Goal: Task Accomplishment & Management: Manage account settings

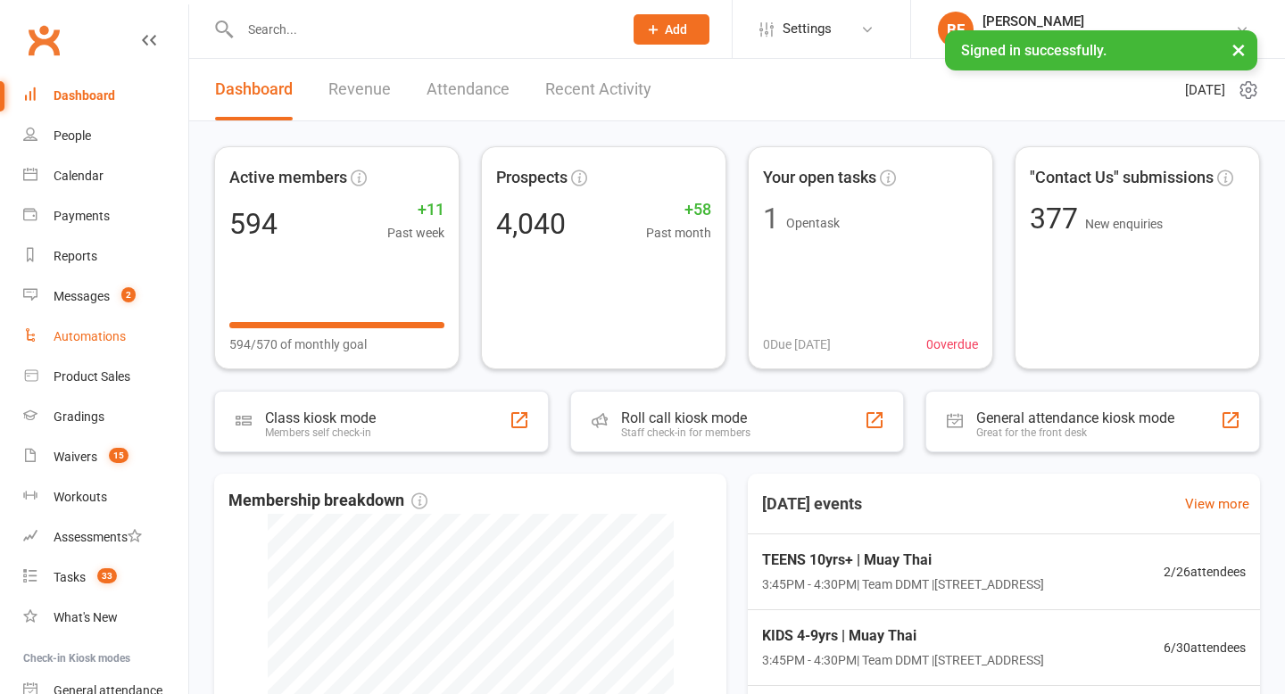
click at [109, 342] on div "Automations" at bounding box center [90, 336] width 72 height 14
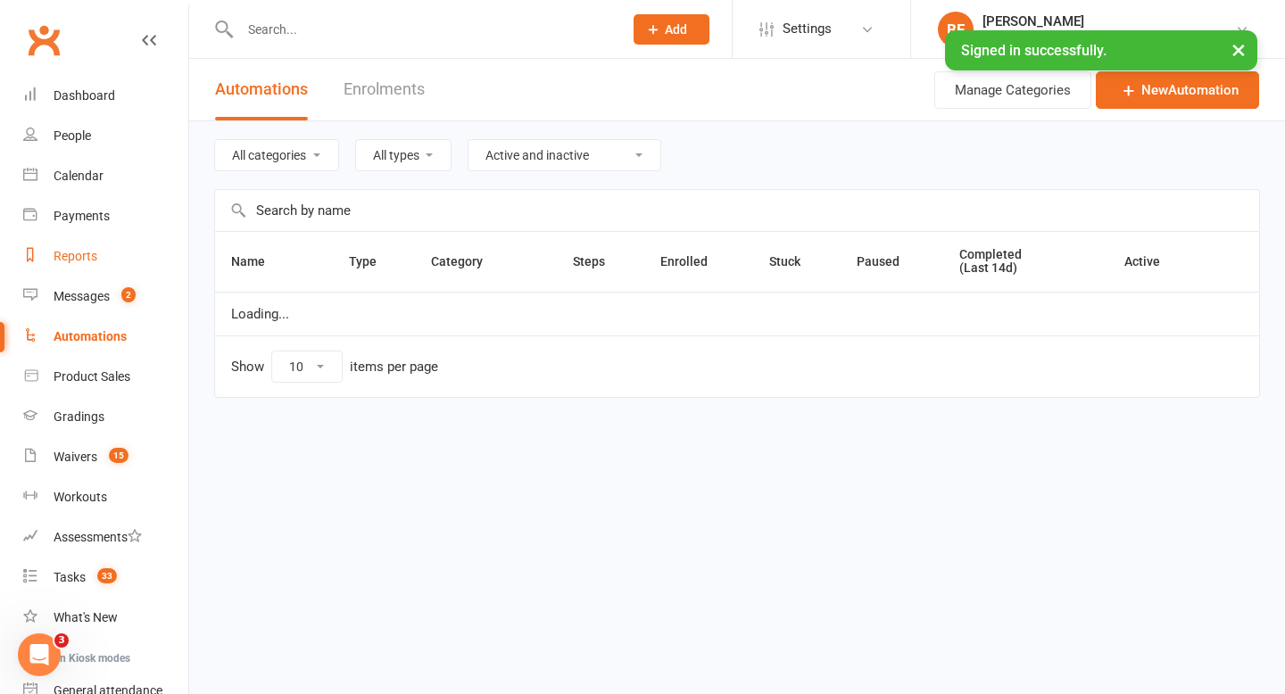
click at [111, 271] on link "Reports" at bounding box center [105, 257] width 165 height 40
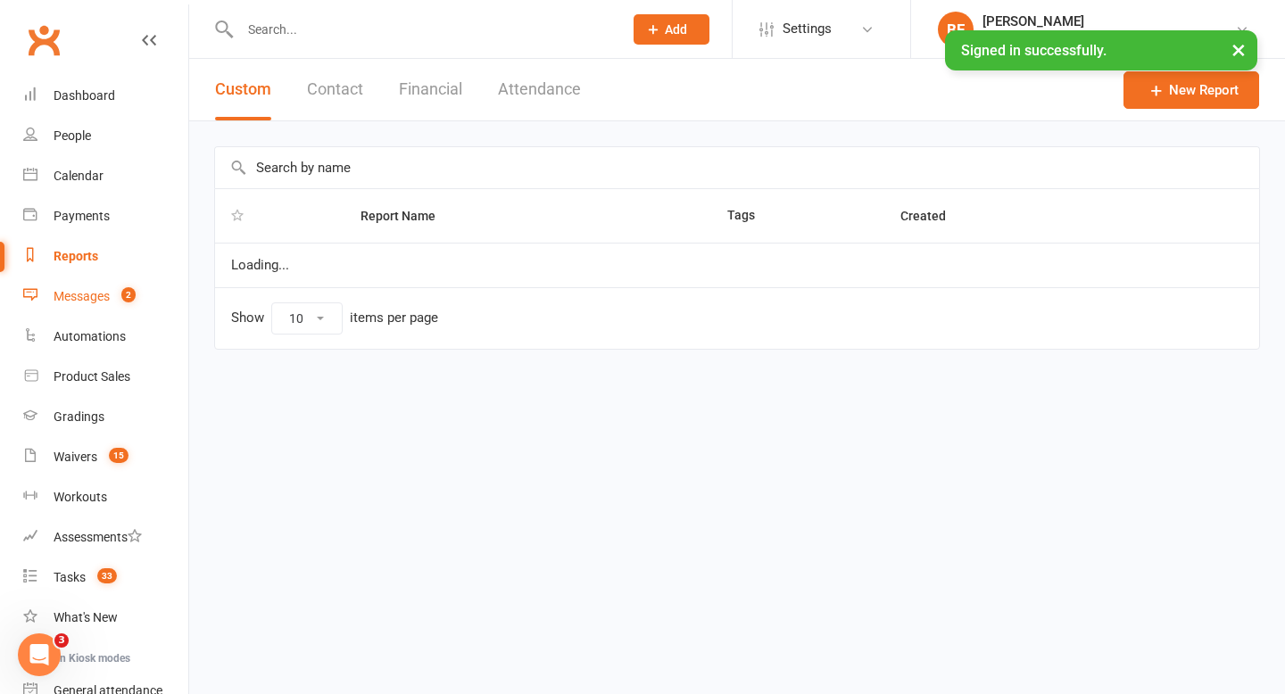
select select "50"
click at [111, 287] on link "Messages 2" at bounding box center [105, 297] width 165 height 40
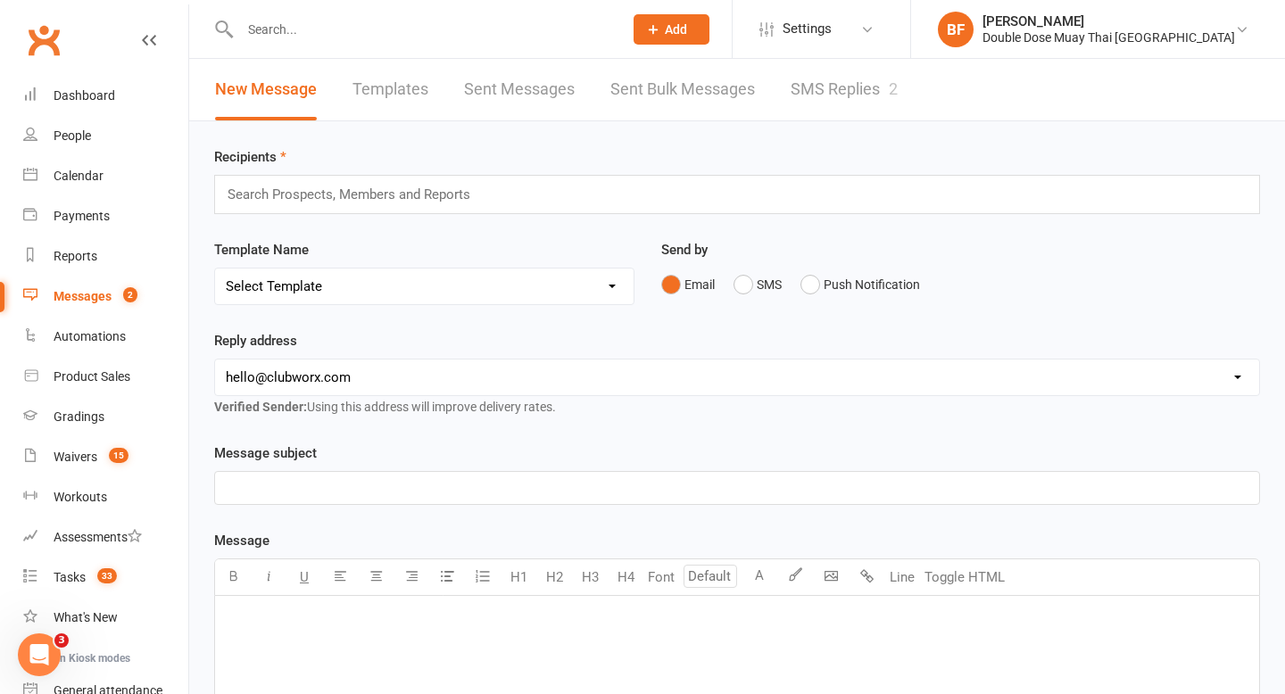
click at [818, 91] on link "SMS Replies 2" at bounding box center [844, 90] width 107 height 62
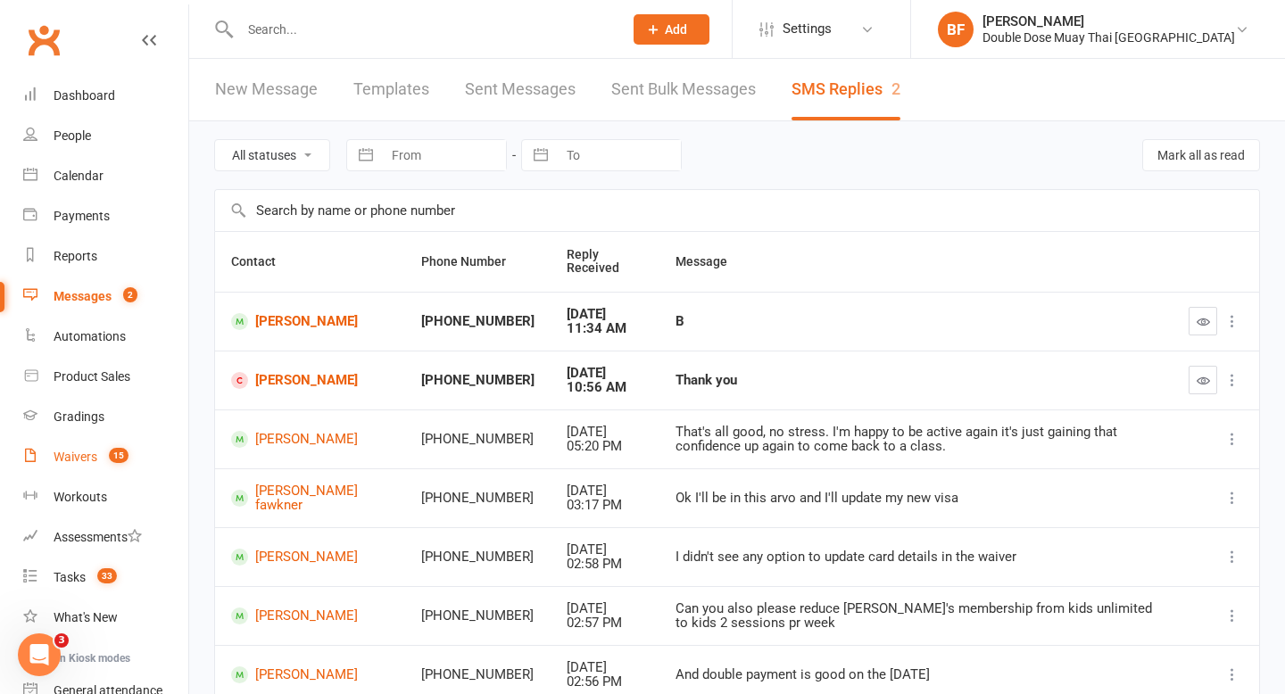
click at [103, 447] on link "Waivers 15" at bounding box center [105, 457] width 165 height 40
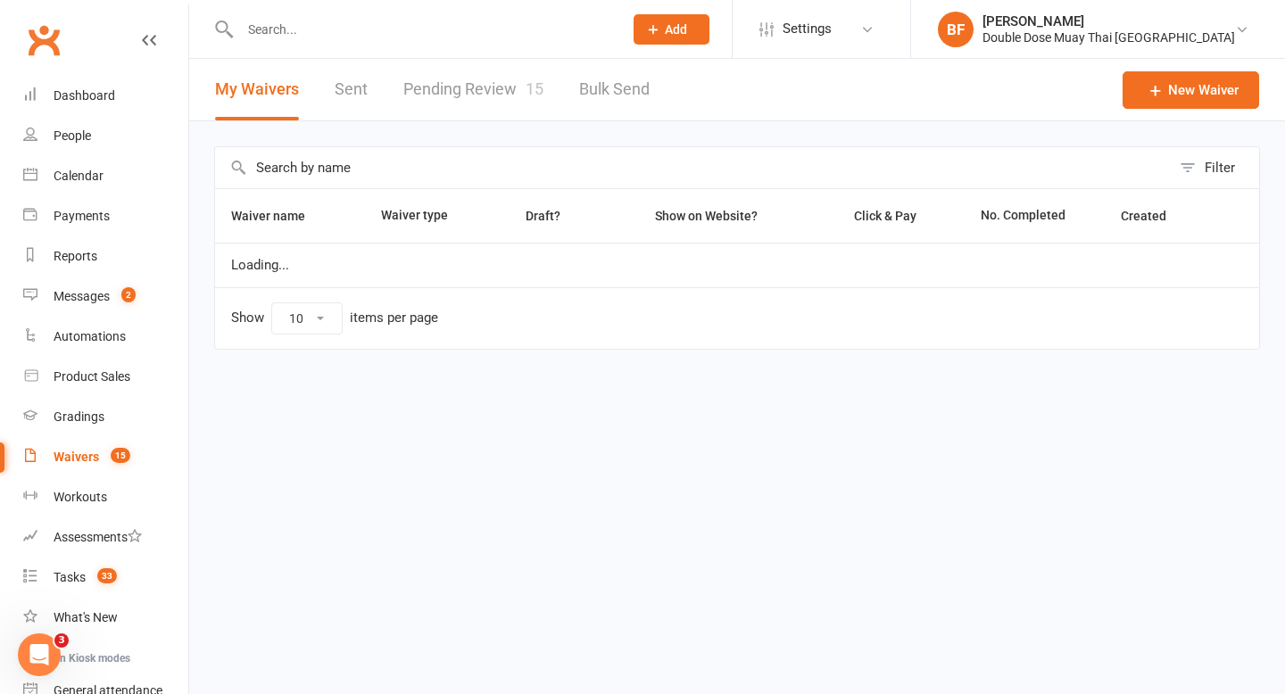
click at [496, 79] on link "Pending Review 15" at bounding box center [473, 90] width 140 height 62
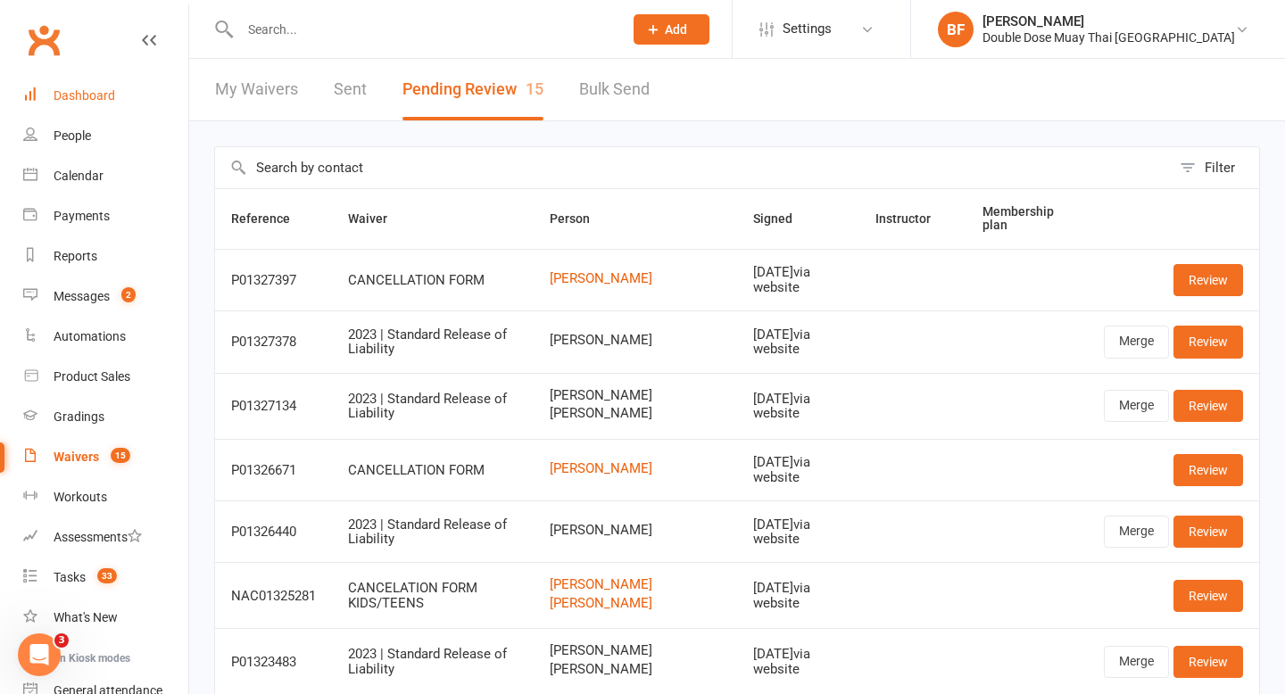
click at [107, 78] on link "Dashboard" at bounding box center [105, 96] width 165 height 40
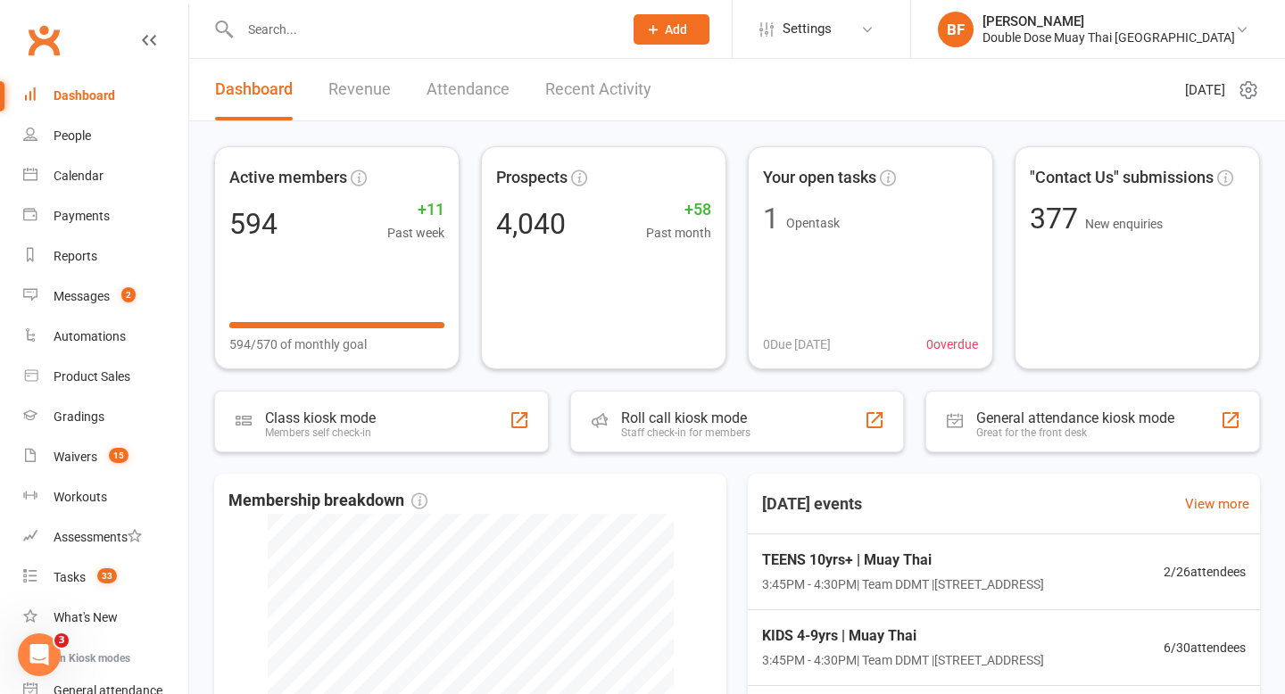
click at [356, 29] on input "text" at bounding box center [423, 29] width 376 height 25
paste input "[PERSON_NAME]"
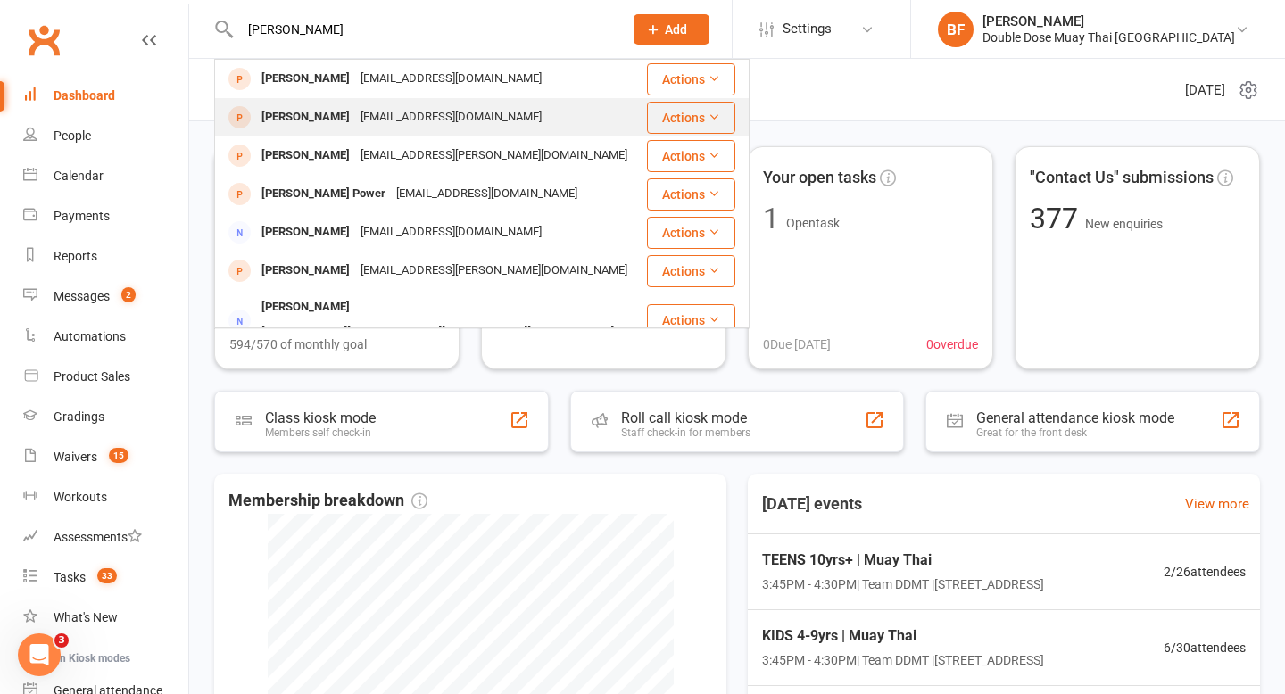
type input "[PERSON_NAME]"
click at [417, 116] on div "[EMAIL_ADDRESS][DOMAIN_NAME]" at bounding box center [451, 117] width 192 height 26
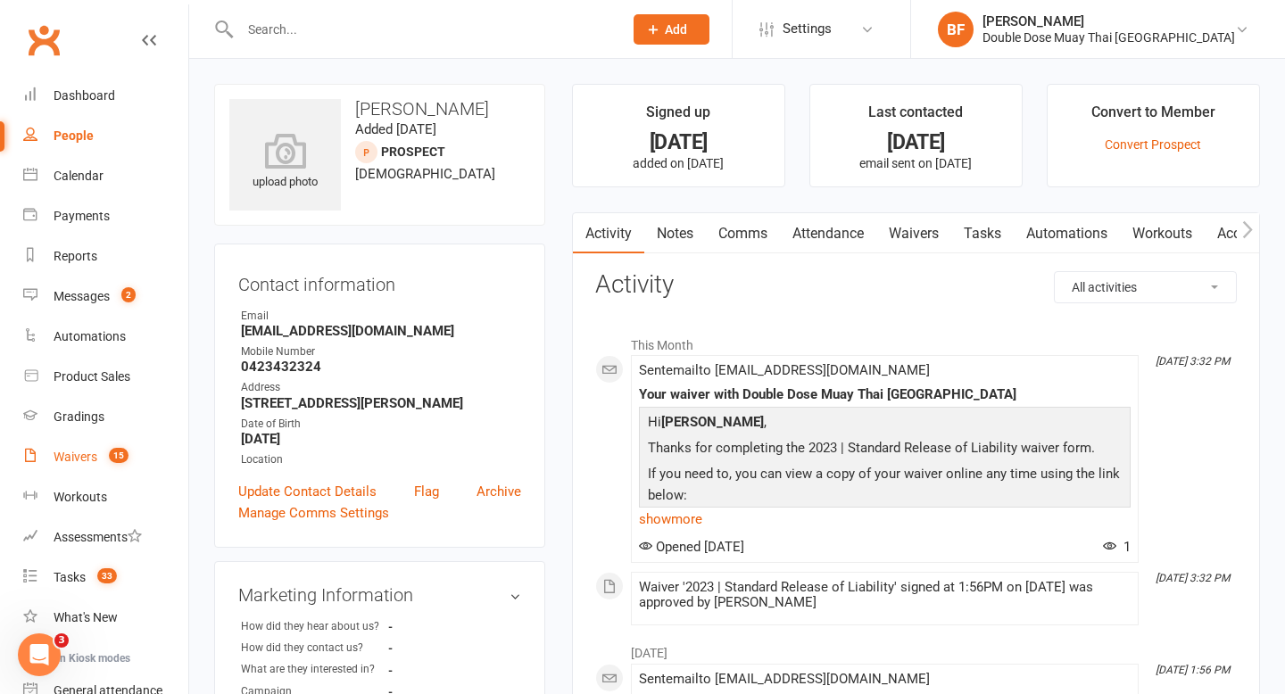
click at [101, 460] on count-badge "15" at bounding box center [114, 457] width 29 height 14
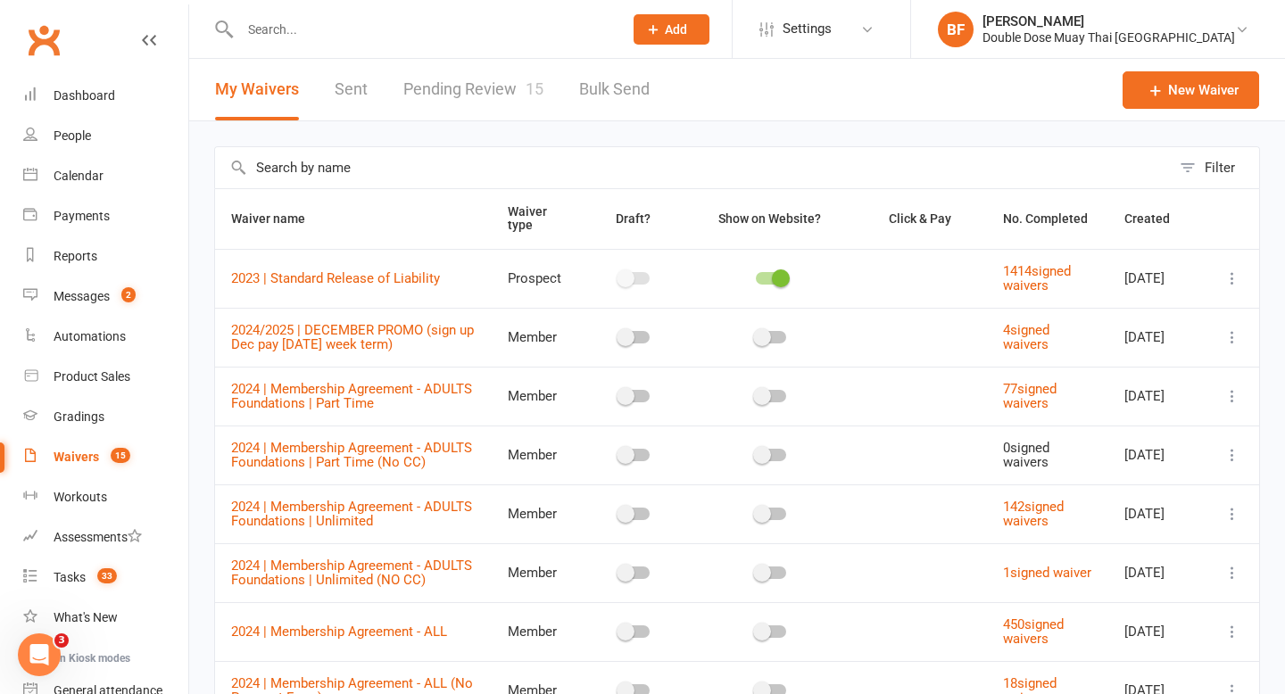
click at [479, 95] on link "Pending Review 15" at bounding box center [473, 90] width 140 height 62
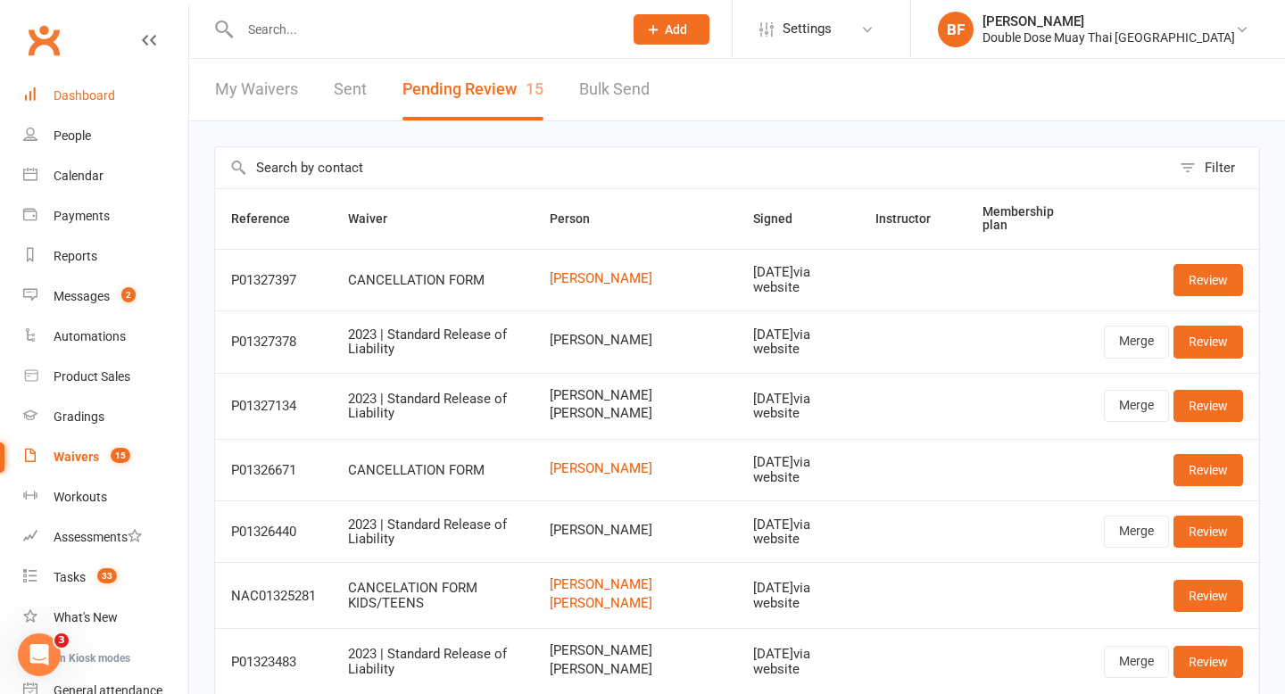
click at [105, 87] on link "Dashboard" at bounding box center [105, 96] width 165 height 40
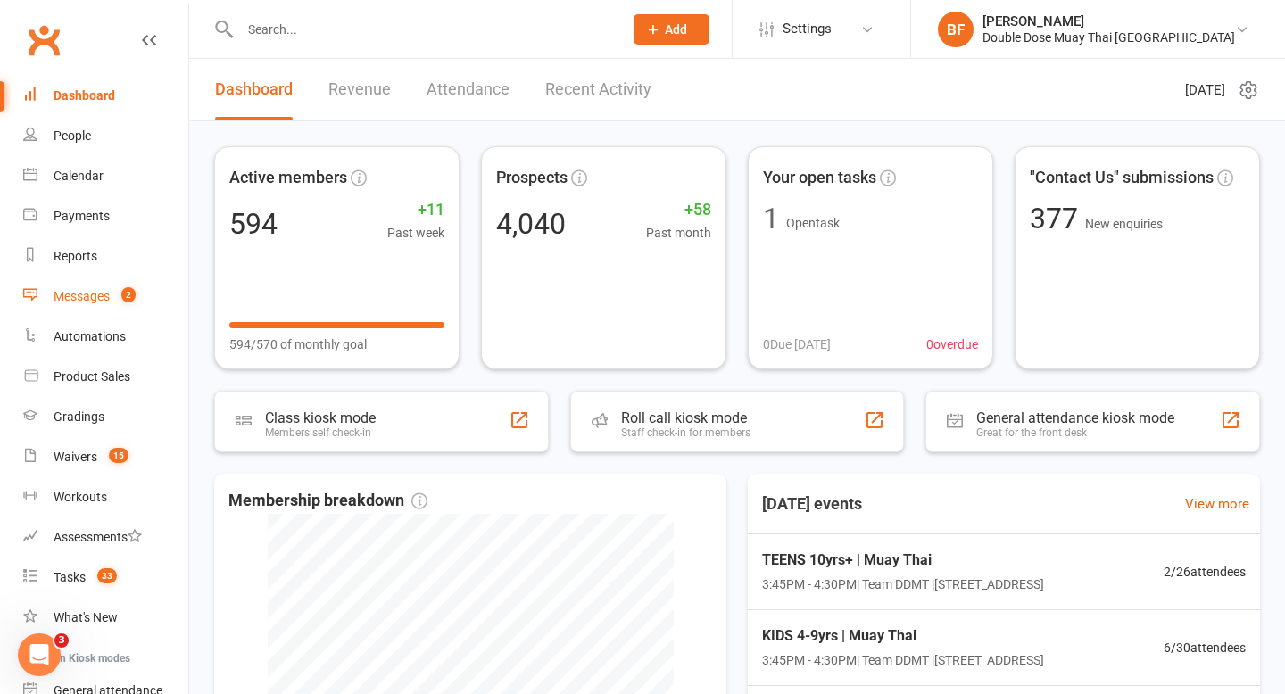
click at [96, 284] on link "Messages 2" at bounding box center [105, 297] width 165 height 40
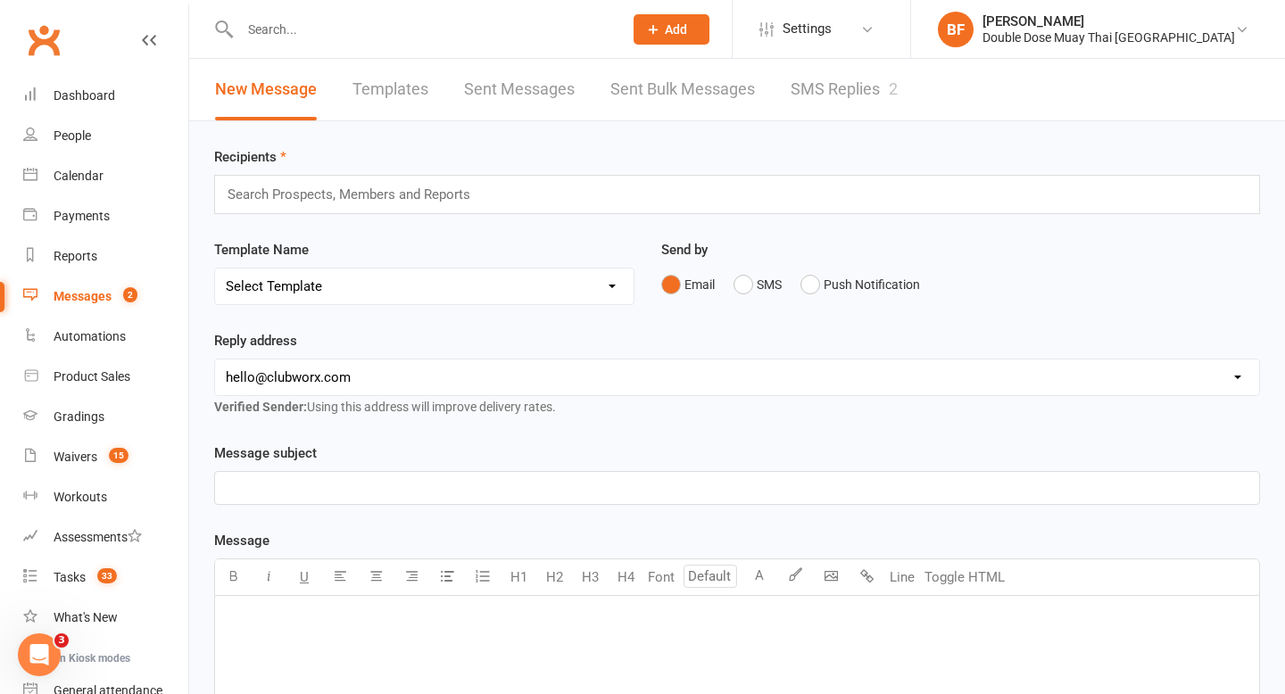
click at [810, 104] on link "SMS Replies 2" at bounding box center [844, 90] width 107 height 62
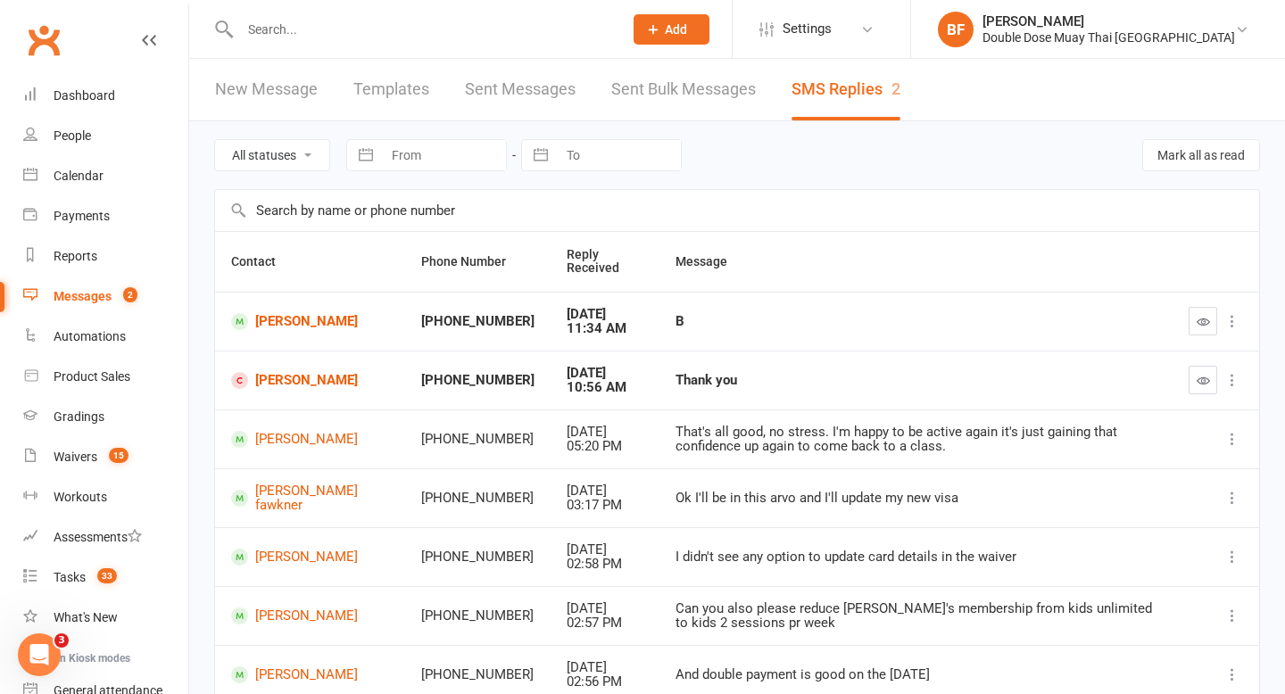
click at [283, 27] on input "text" at bounding box center [423, 29] width 376 height 25
paste input "[PERSON_NAME]"
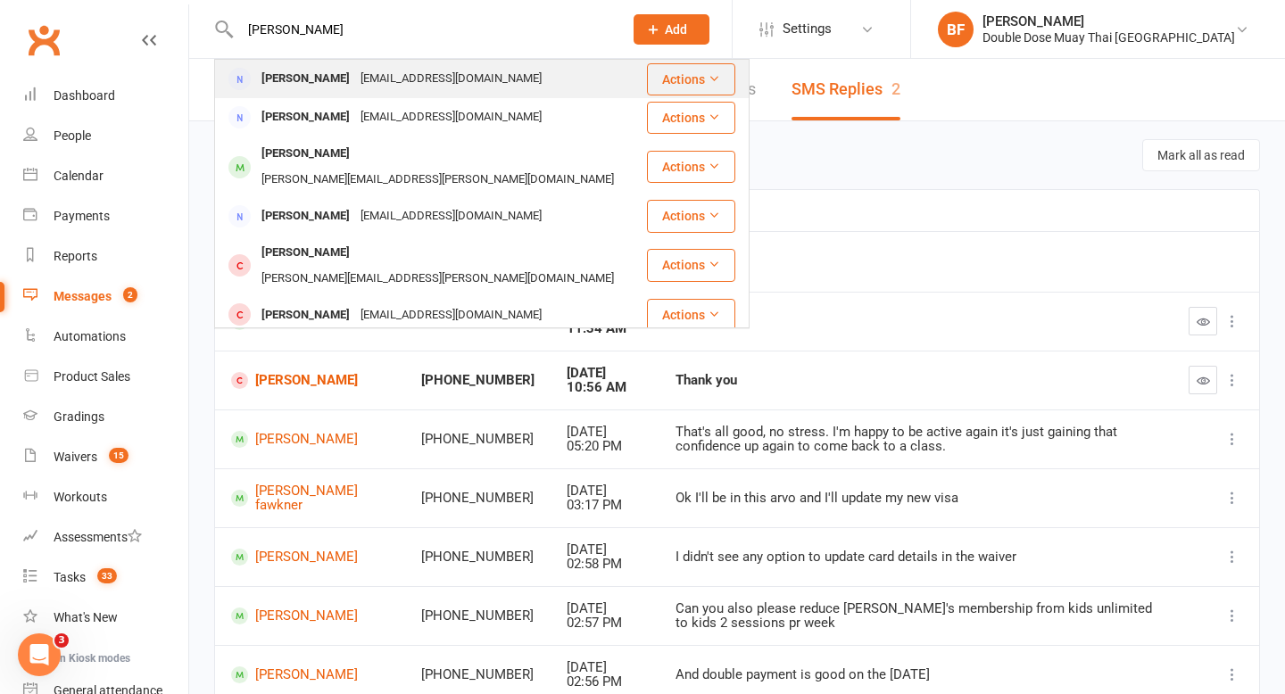
type input "[PERSON_NAME]"
click at [386, 85] on div "[EMAIL_ADDRESS][DOMAIN_NAME]" at bounding box center [451, 79] width 192 height 26
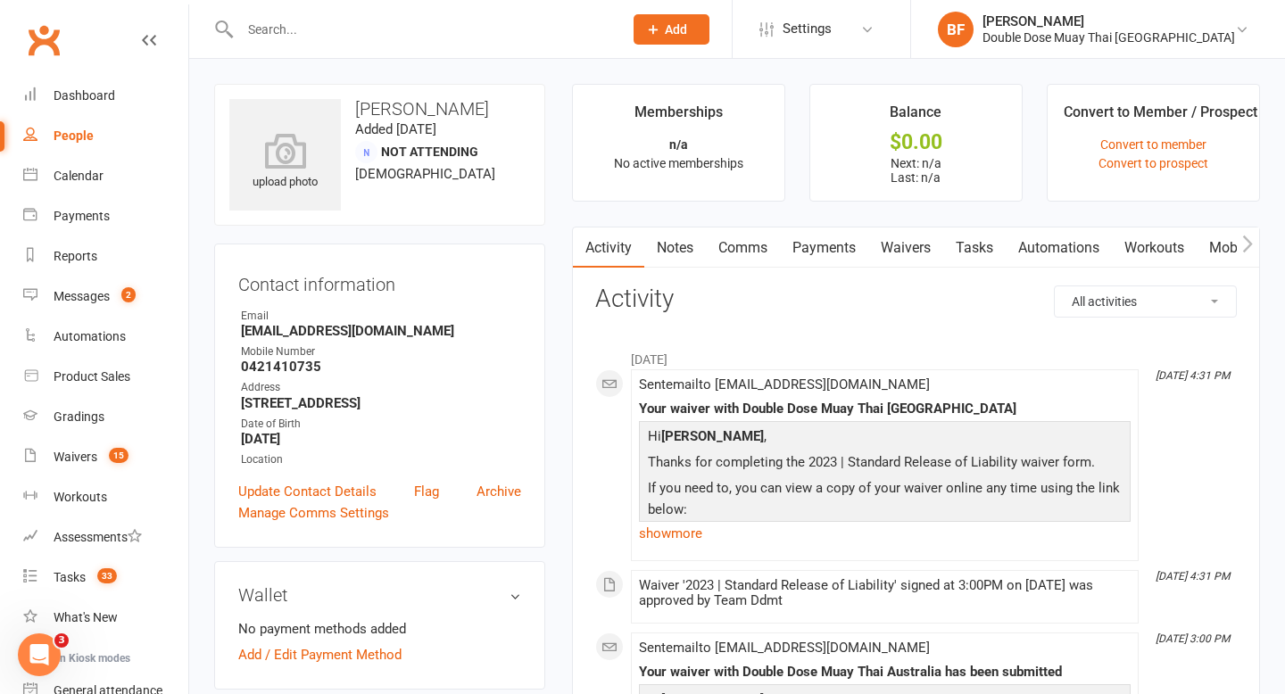
click at [904, 260] on link "Waivers" at bounding box center [905, 248] width 75 height 41
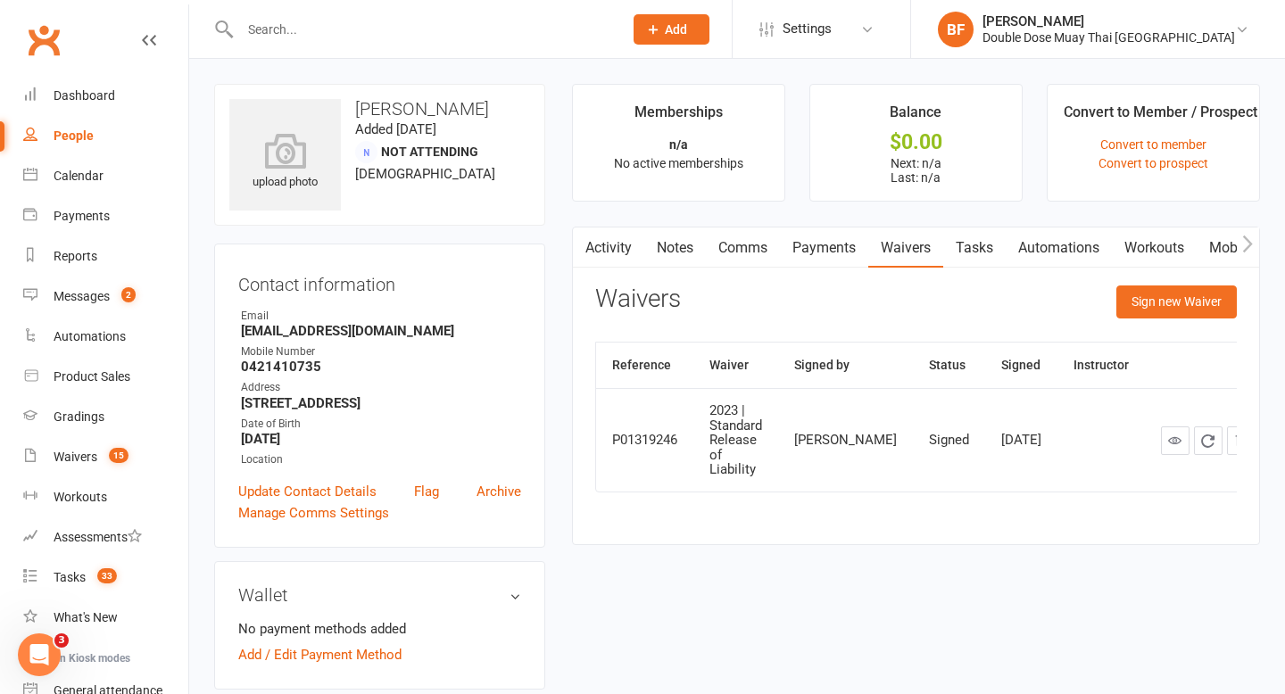
click at [1174, 320] on div "Sign new Waiver" at bounding box center [1177, 307] width 120 height 42
click at [1168, 295] on button "Sign new Waiver" at bounding box center [1177, 302] width 120 height 32
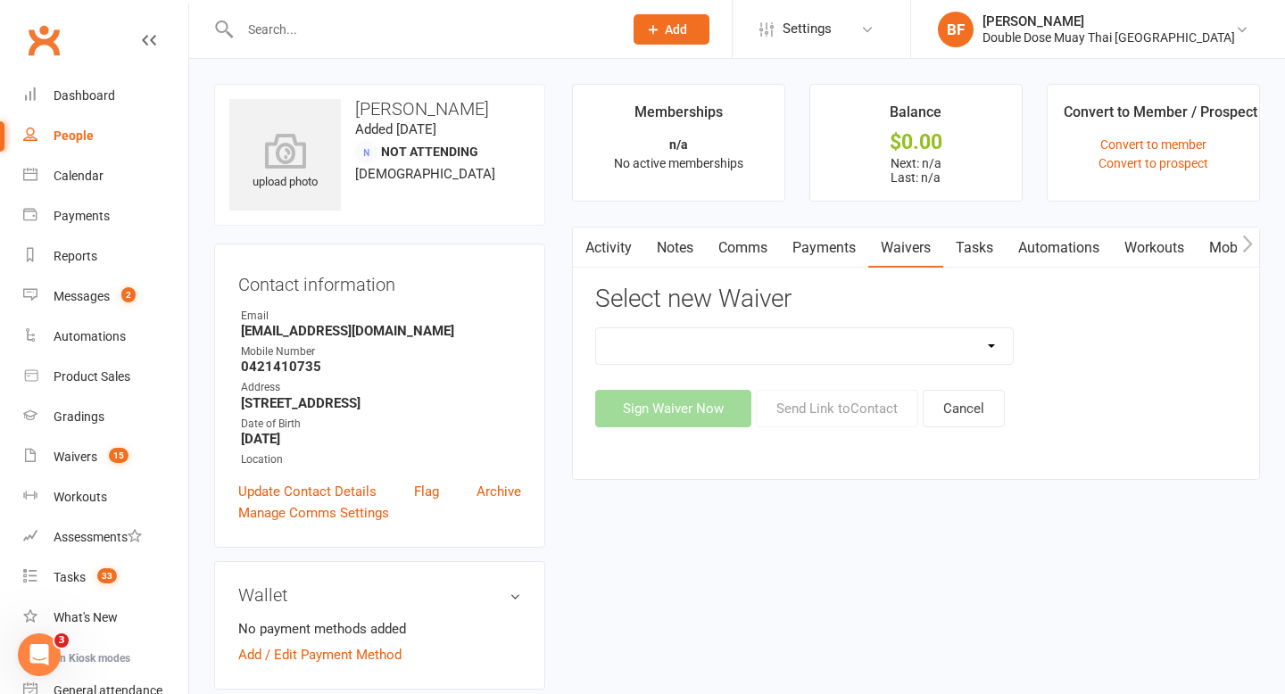
click at [863, 353] on select "2023 | Standard Release of Liability 2024/2025 | DECEMBER PROMO (sign up Dec pa…" at bounding box center [805, 346] width 418 height 36
select select "8184"
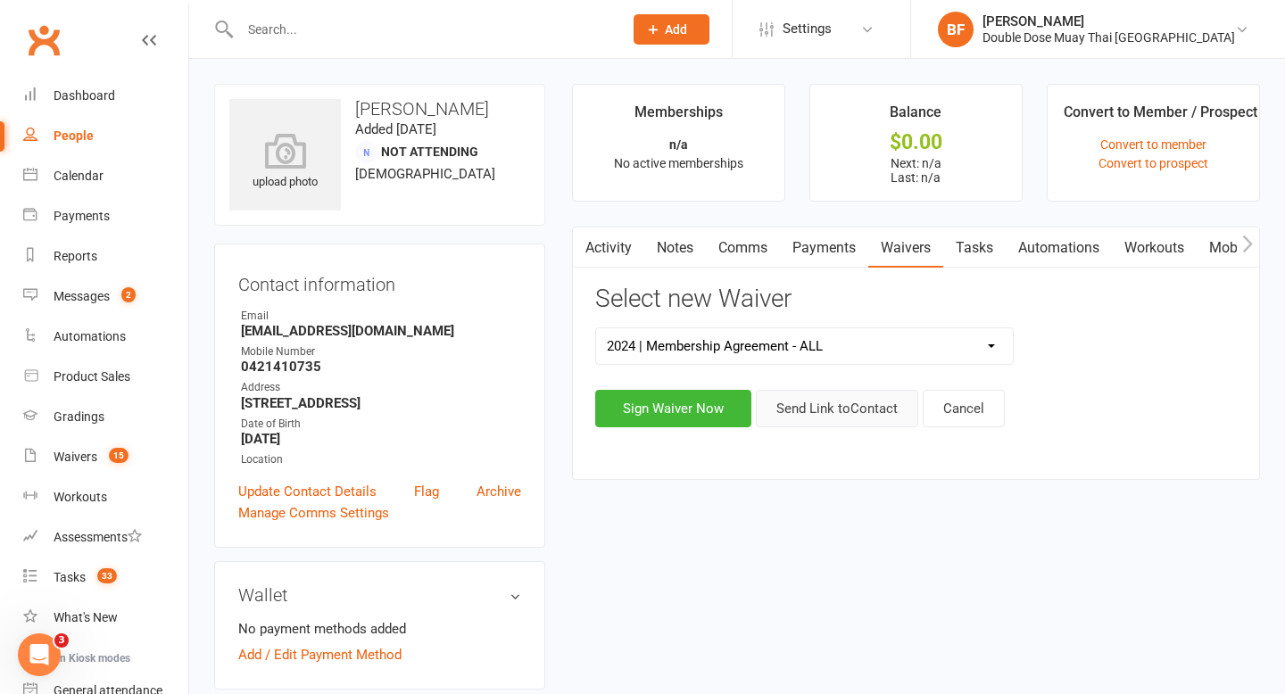
click at [826, 416] on button "Send Link to Contact" at bounding box center [837, 408] width 162 height 37
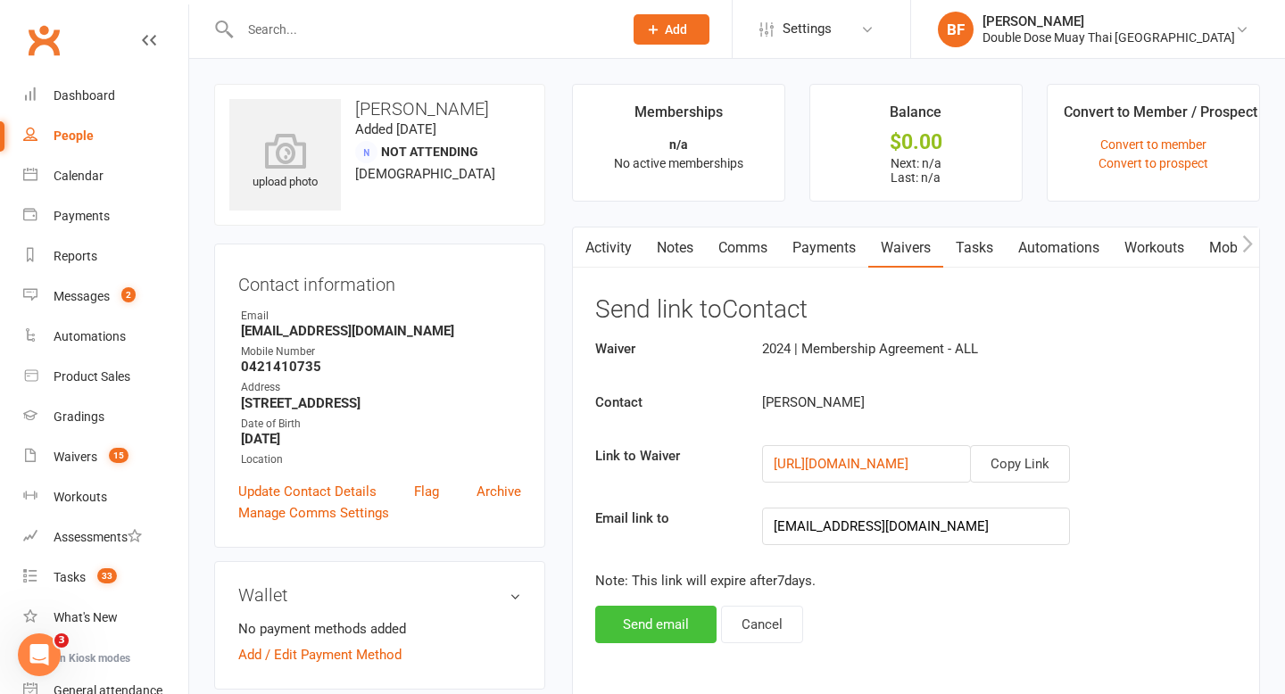
click at [666, 629] on button "Send email" at bounding box center [655, 624] width 121 height 37
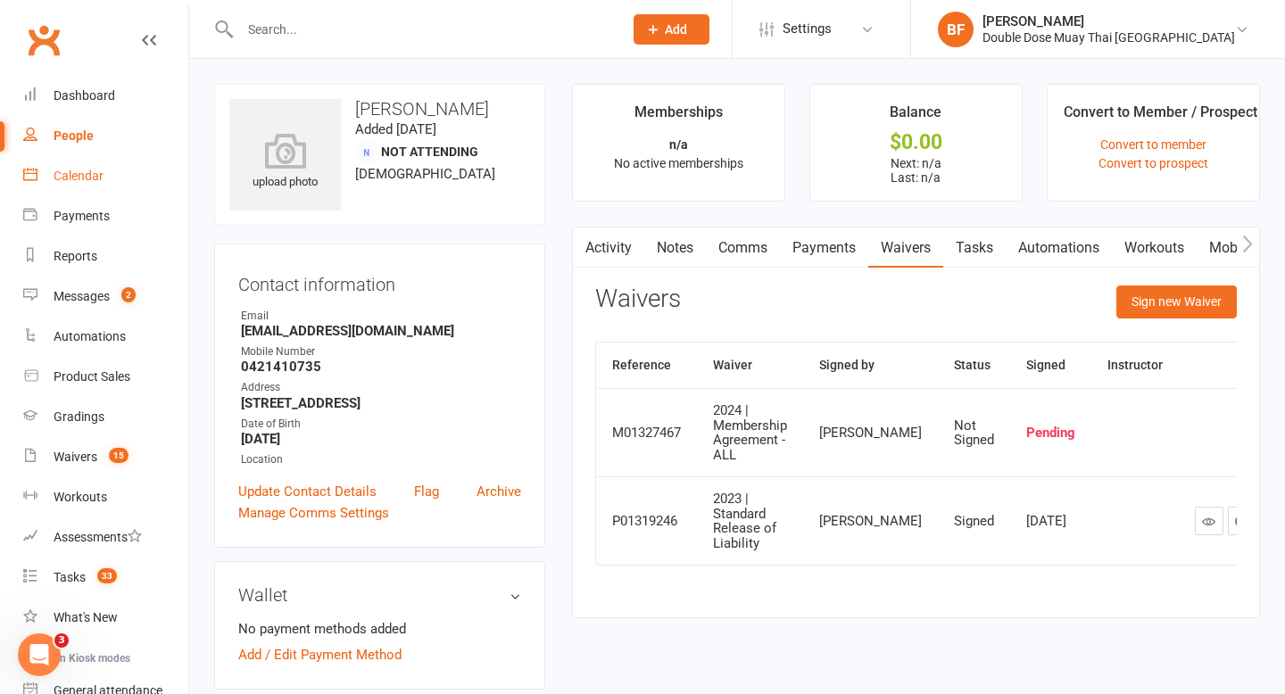
click at [87, 182] on div "Calendar" at bounding box center [79, 176] width 50 height 14
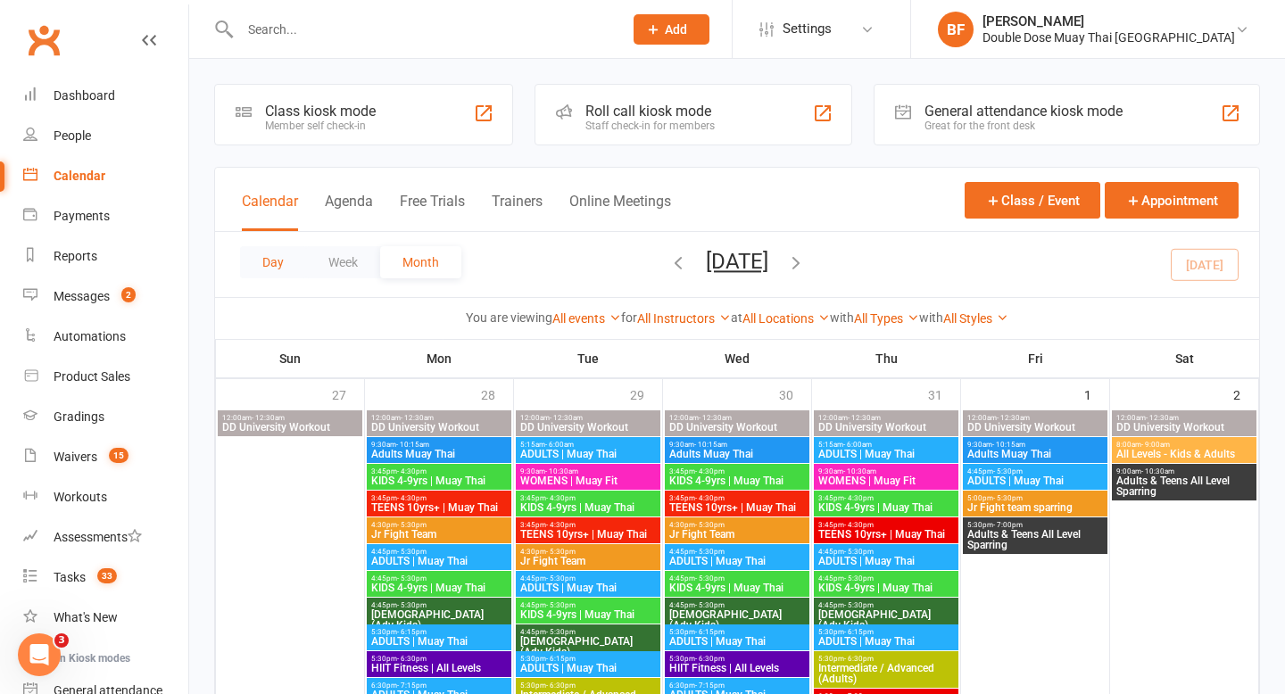
click at [262, 258] on button "Day" at bounding box center [273, 262] width 66 height 32
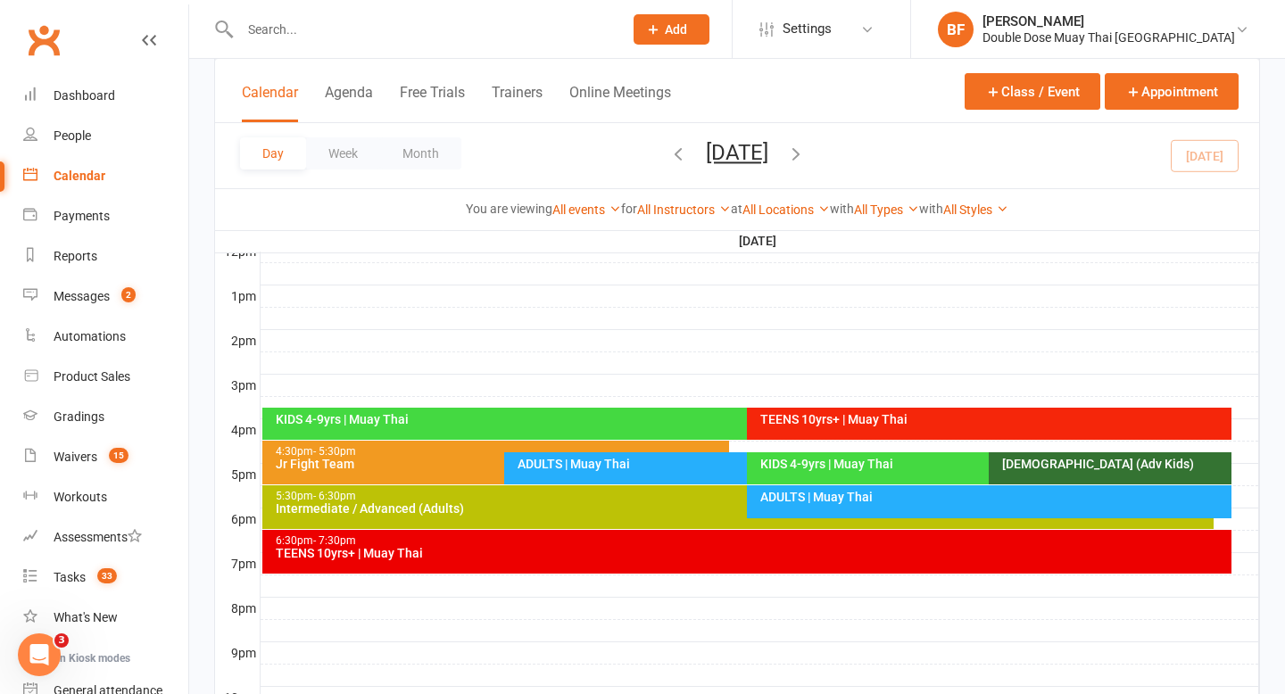
scroll to position [712, 0]
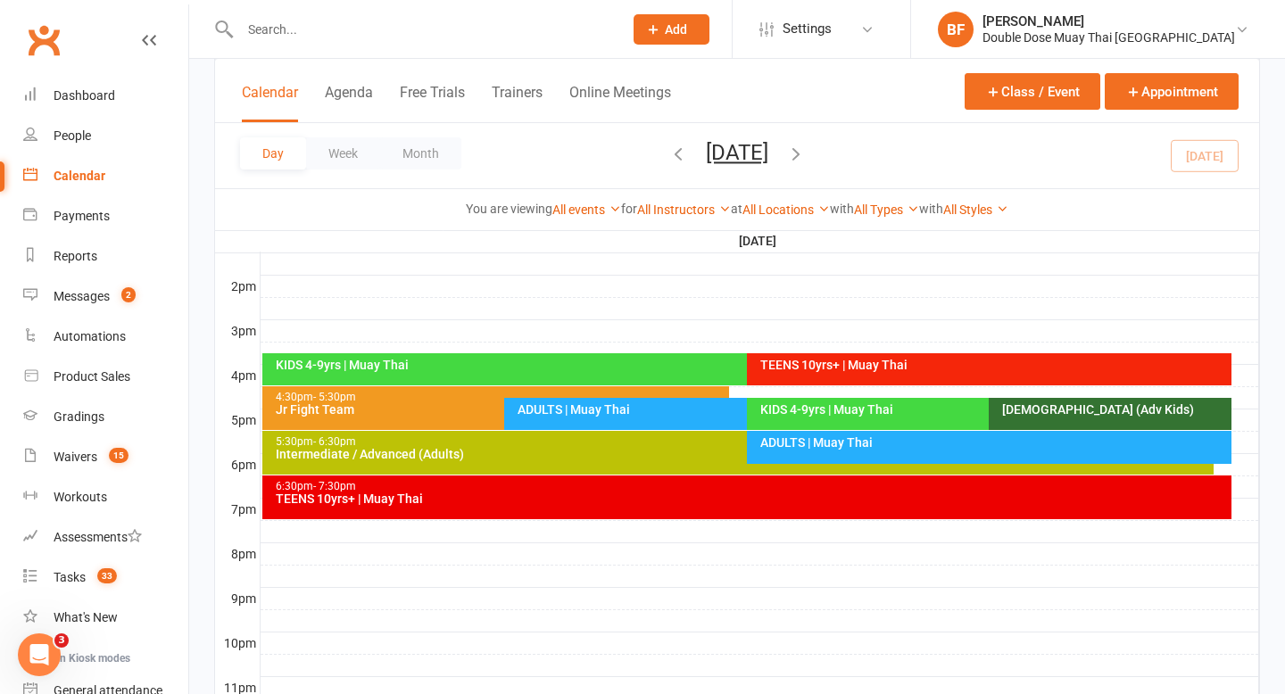
click at [850, 418] on div "KIDS 4-9yrs | Muay Thai" at bounding box center [980, 414] width 467 height 32
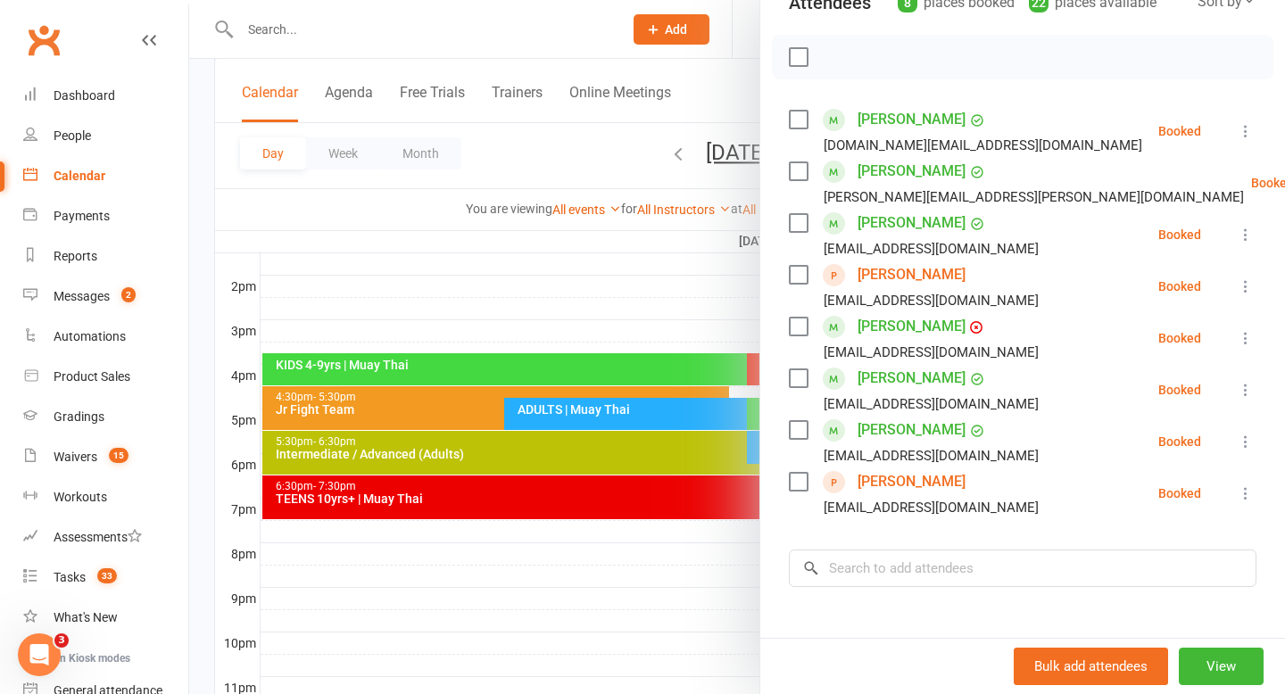
scroll to position [225, 0]
